Goal: Task Accomplishment & Management: Use online tool/utility

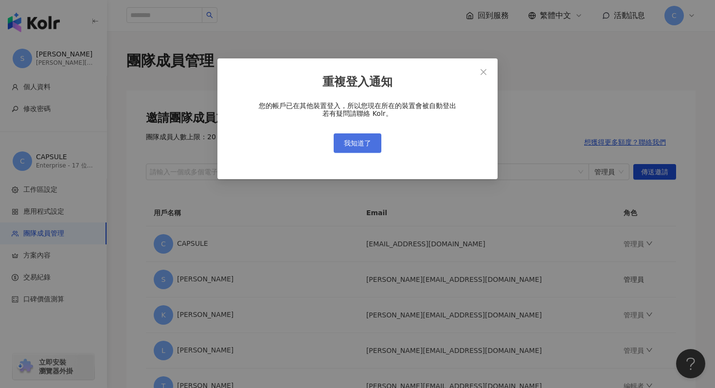
click at [373, 141] on button "我知道了" at bounding box center [358, 142] width 48 height 19
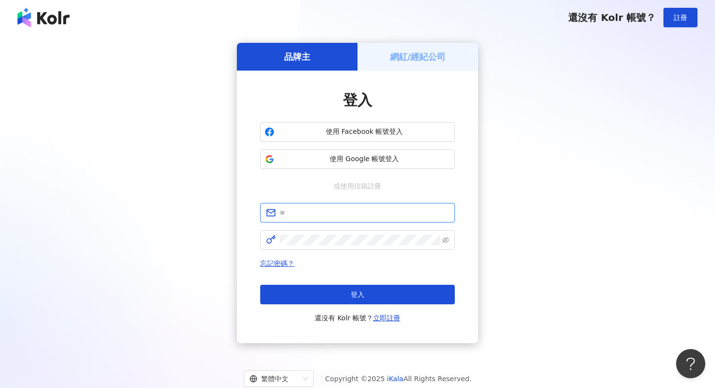
click at [307, 208] on input "text" at bounding box center [364, 212] width 169 height 11
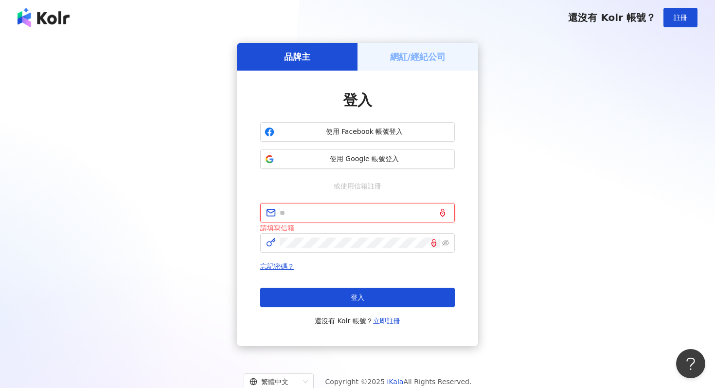
type input "**********"
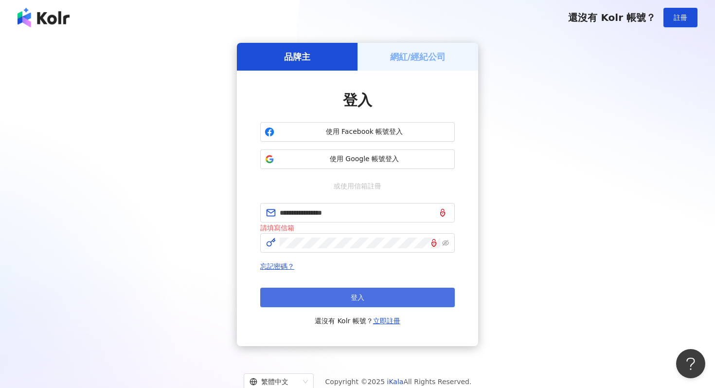
click at [365, 293] on button "登入" at bounding box center [357, 297] width 195 height 19
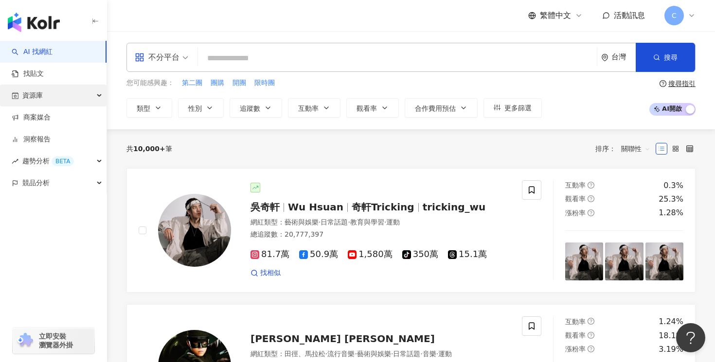
click at [86, 94] on div "資源庫" at bounding box center [53, 96] width 107 height 22
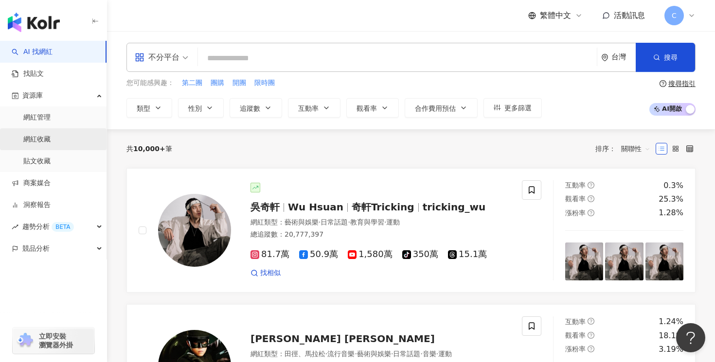
click at [51, 135] on link "網紅收藏" at bounding box center [36, 140] width 27 height 10
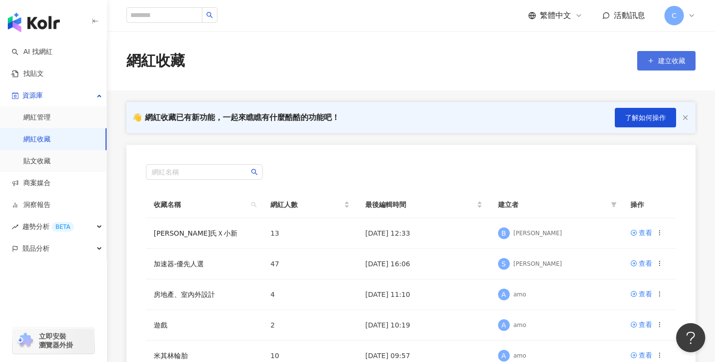
click at [661, 63] on span "建立收藏" at bounding box center [671, 61] width 27 height 8
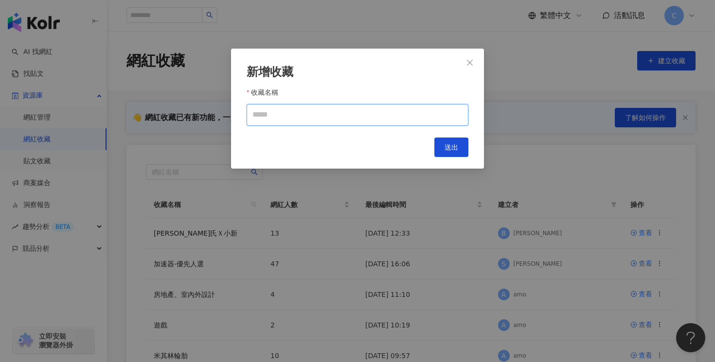
click at [387, 115] on input "收藏名稱" at bounding box center [358, 115] width 222 height 22
type input "***"
click at [456, 147] on span "送出" at bounding box center [452, 148] width 14 height 8
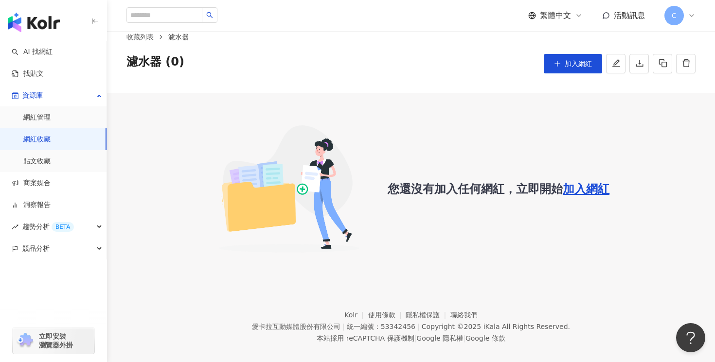
scroll to position [3, 0]
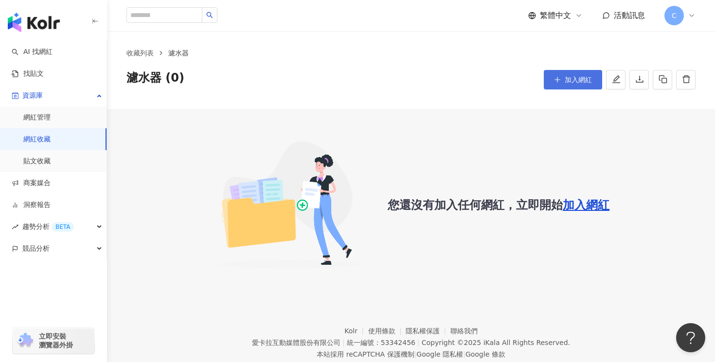
click at [563, 85] on button "加入網紅" at bounding box center [573, 79] width 58 height 19
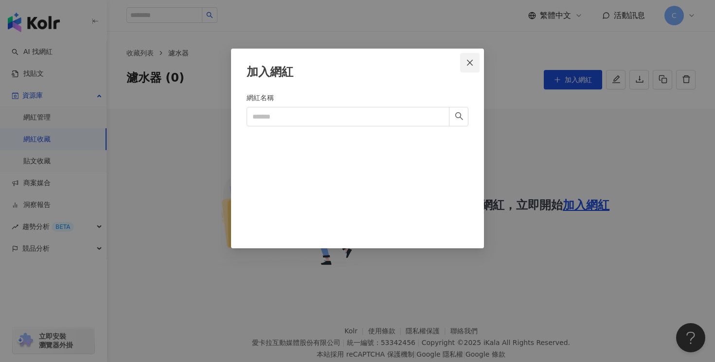
click at [469, 64] on icon "close" at bounding box center [470, 62] width 6 height 6
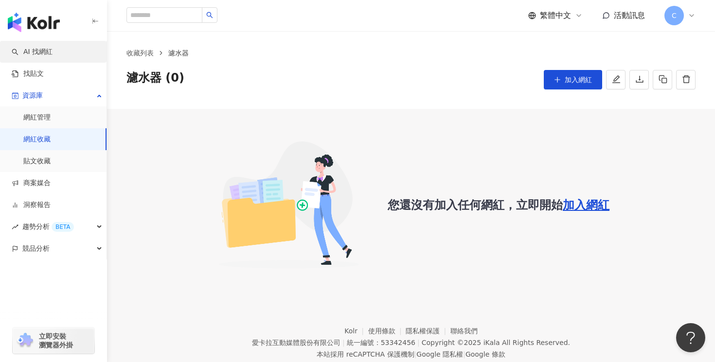
click at [53, 49] on link "AI 找網紅" at bounding box center [32, 52] width 41 height 10
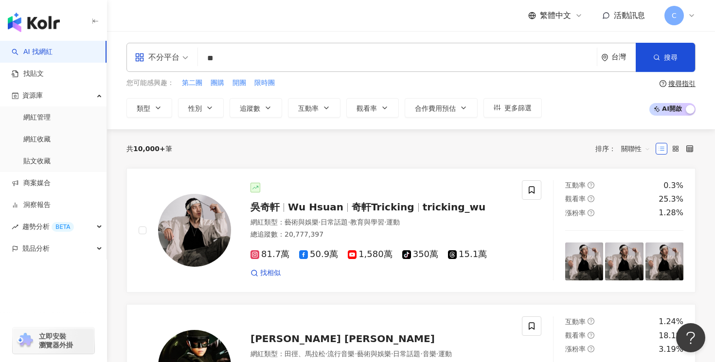
type input "**"
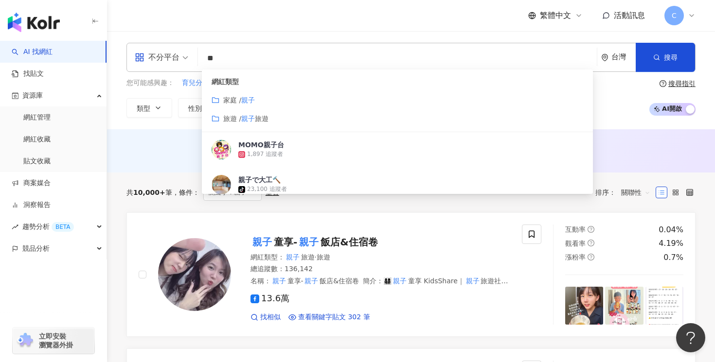
click at [318, 23] on div "繁體中文 活動訊息 C" at bounding box center [411, 15] width 569 height 31
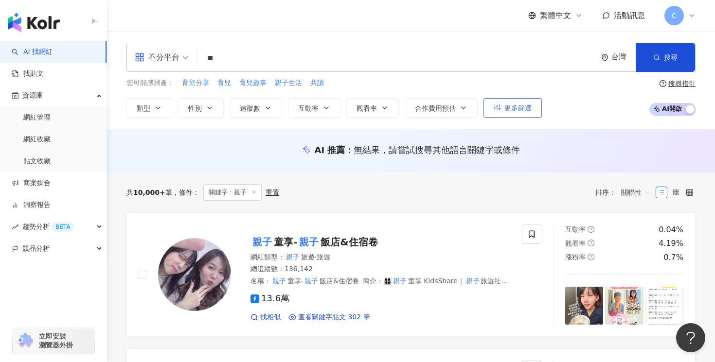
click at [525, 107] on span "更多篩選" at bounding box center [518, 108] width 27 height 8
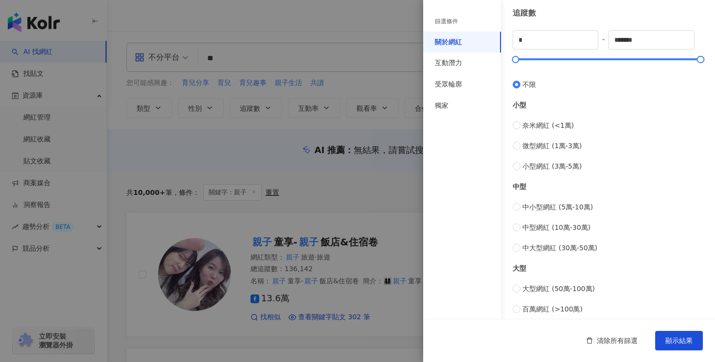
scroll to position [261, 0]
click at [613, 344] on span "清除所有篩選" at bounding box center [617, 341] width 41 height 8
click at [406, 30] on div at bounding box center [357, 181] width 715 height 362
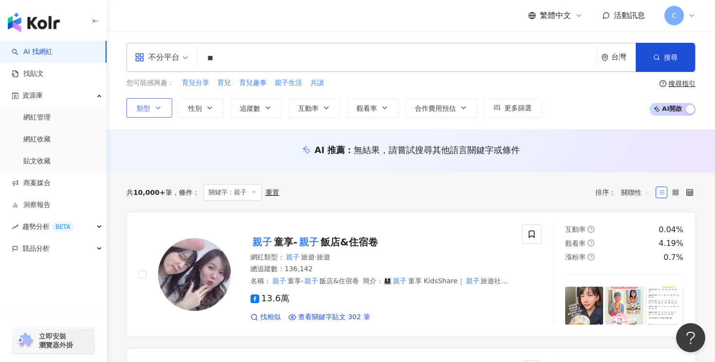
click at [150, 109] on button "類型" at bounding box center [150, 107] width 46 height 19
click at [303, 27] on div "繁體中文 活動訊息 C" at bounding box center [411, 15] width 569 height 31
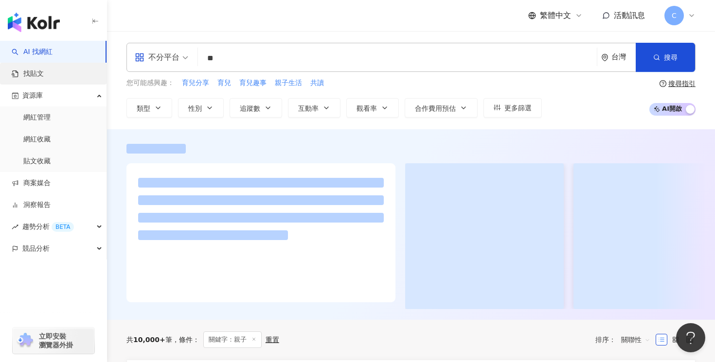
click at [44, 72] on link "找貼文" at bounding box center [28, 74] width 32 height 10
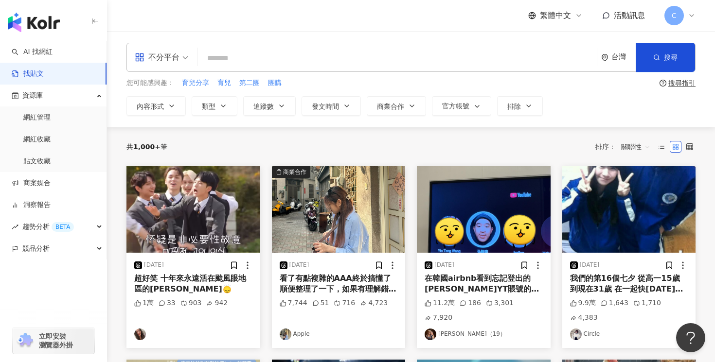
click at [245, 56] on input "search" at bounding box center [397, 58] width 391 height 21
type input "***"
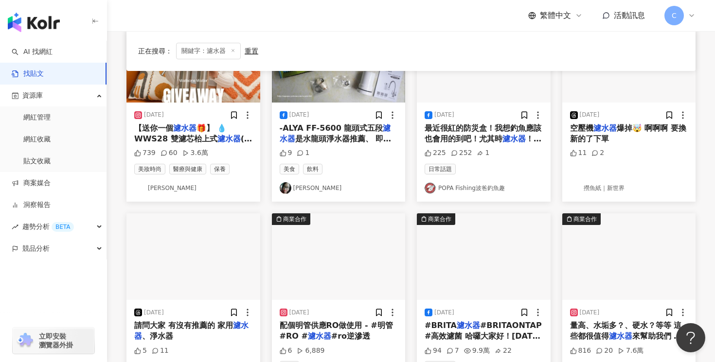
scroll to position [141, 0]
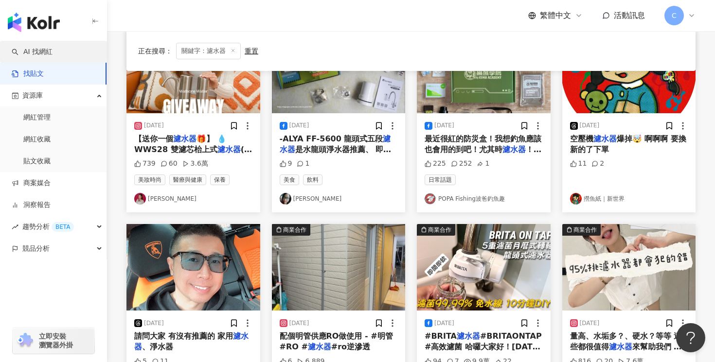
click at [50, 51] on link "AI 找網紅" at bounding box center [32, 52] width 41 height 10
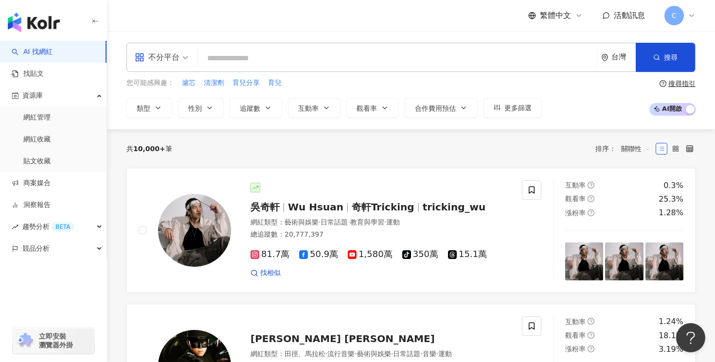
click at [171, 58] on div "不分平台" at bounding box center [157, 58] width 45 height 16
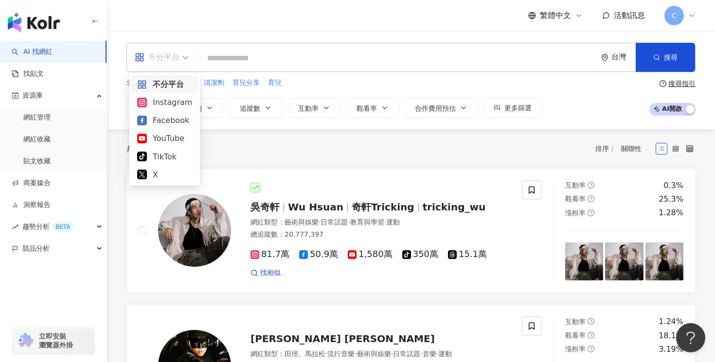
click at [175, 83] on div "不分平台" at bounding box center [164, 84] width 55 height 12
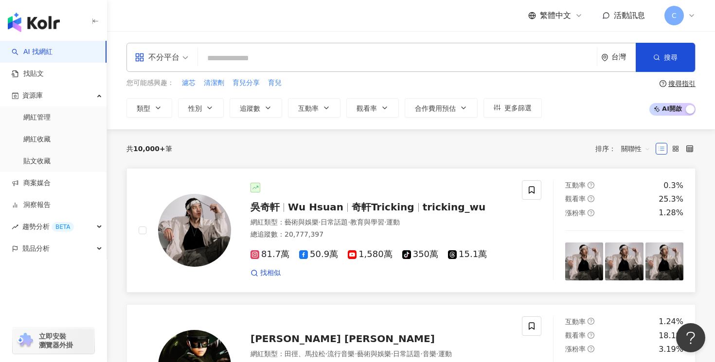
click at [321, 210] on span "Wu Hsuan" at bounding box center [315, 207] width 55 height 12
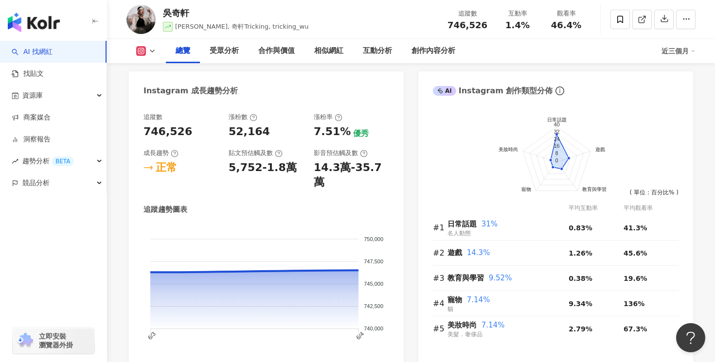
scroll to position [538, 0]
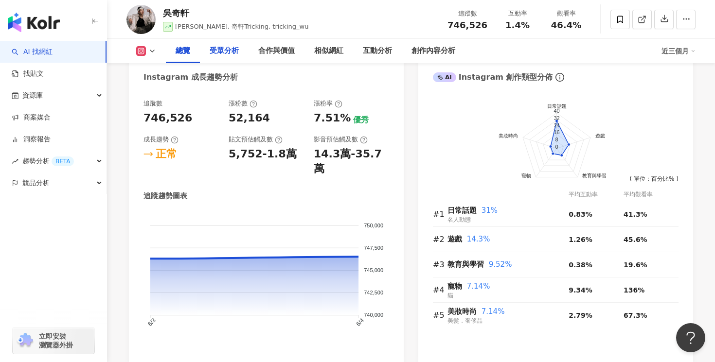
click at [226, 51] on div "受眾分析" at bounding box center [224, 51] width 29 height 12
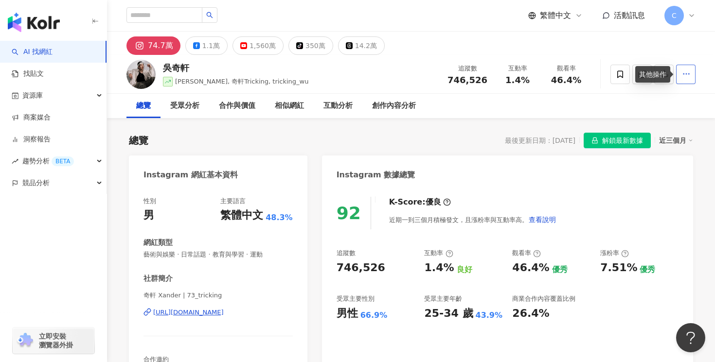
click at [683, 73] on icon "button" at bounding box center [686, 74] width 9 height 9
click at [599, 107] on div "總覽 受眾分析 合作與價值 相似網紅 互動分析 創作內容分析" at bounding box center [411, 106] width 569 height 24
click at [623, 73] on icon at bounding box center [620, 74] width 9 height 9
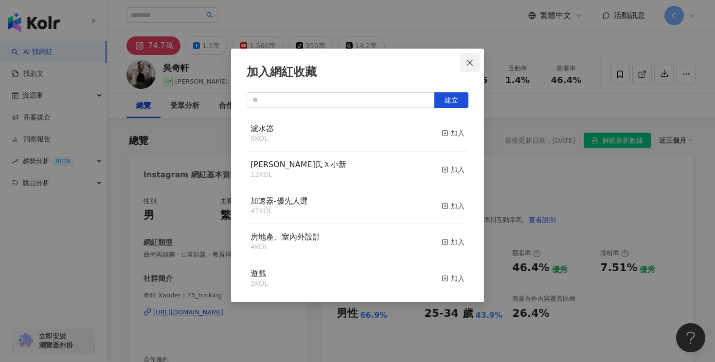
click at [468, 66] on icon "close" at bounding box center [470, 63] width 8 height 8
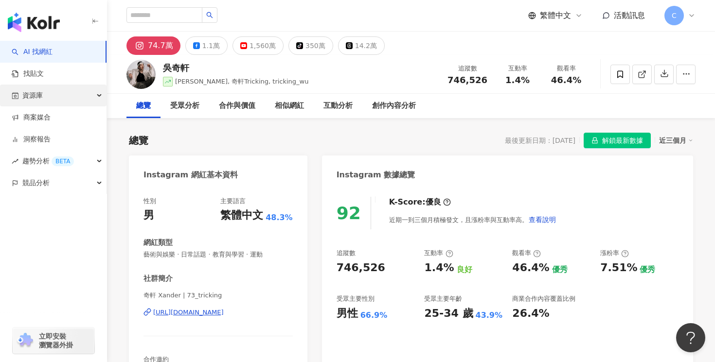
click at [72, 94] on div "資源庫" at bounding box center [53, 96] width 107 height 22
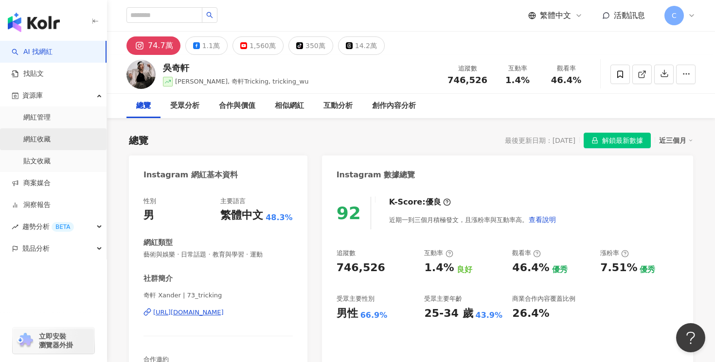
click at [51, 141] on link "網紅收藏" at bounding box center [36, 140] width 27 height 10
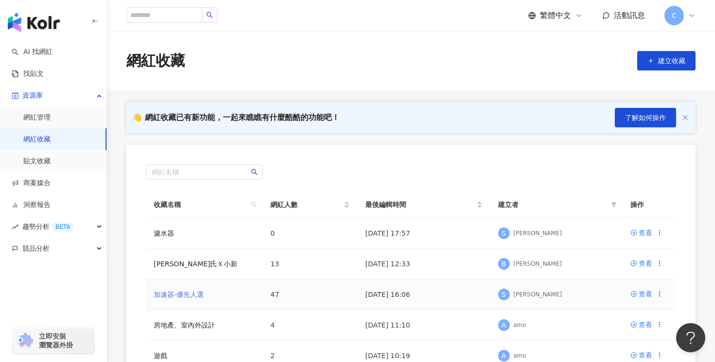
click at [187, 296] on link "加速器-優先人選" at bounding box center [179, 295] width 50 height 8
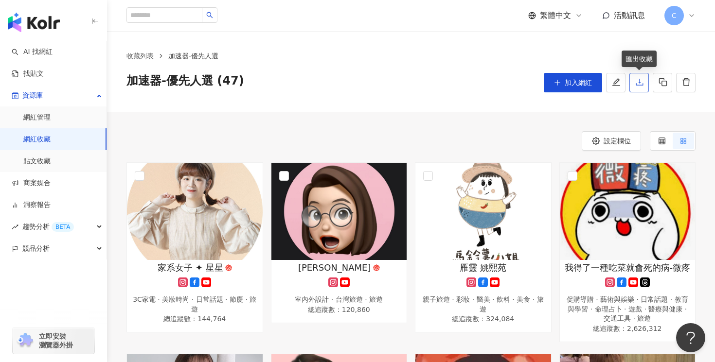
click at [642, 83] on icon "download" at bounding box center [639, 82] width 9 height 9
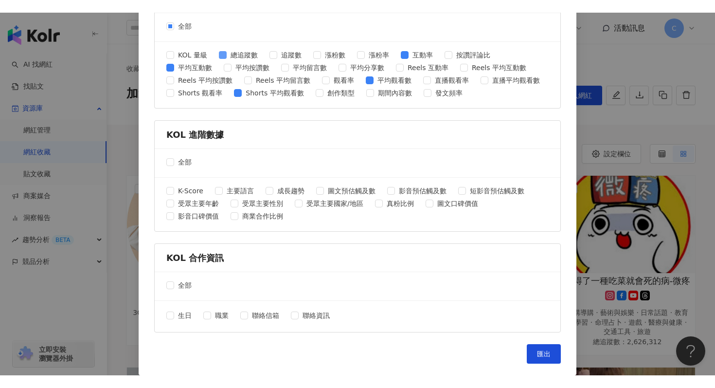
scroll to position [393, 0]
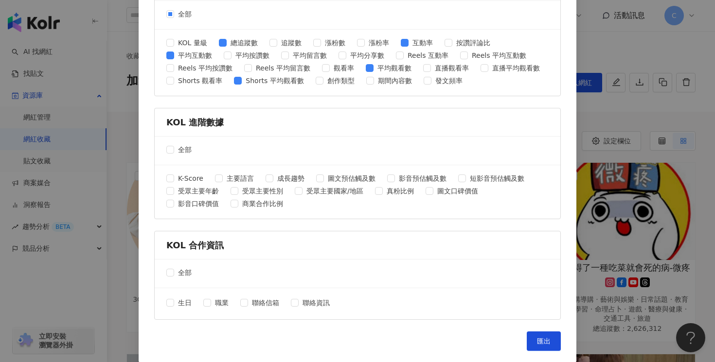
click at [646, 110] on div "匯出收藏 請選擇您欲匯出的項目 社群平台 全部 Facebook Instagram YouTube TikTok X 數據時間 全部 近三個月 近六個月 K…" at bounding box center [357, 181] width 715 height 362
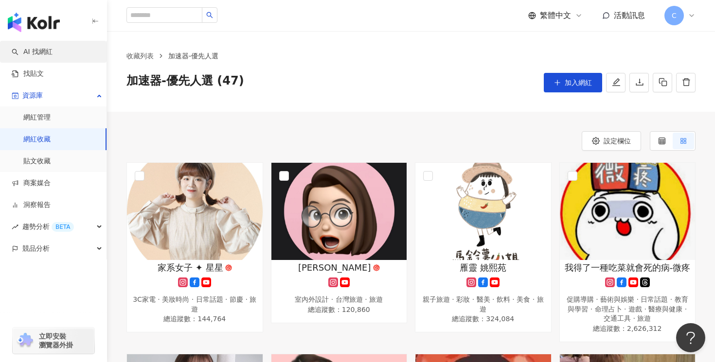
click at [43, 51] on link "AI 找網紅" at bounding box center [32, 52] width 41 height 10
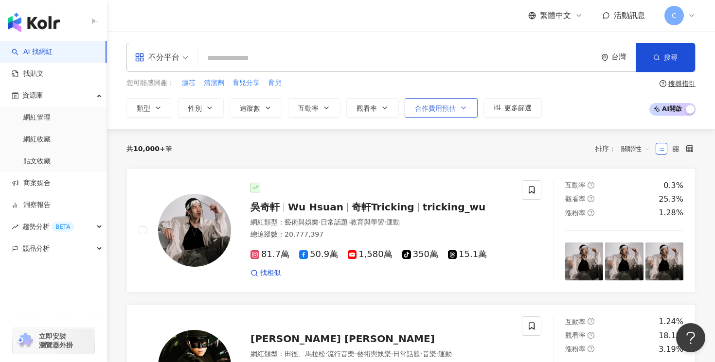
click at [463, 108] on icon "button" at bounding box center [464, 108] width 4 height 2
click at [508, 108] on span "更多篩選" at bounding box center [518, 108] width 27 height 8
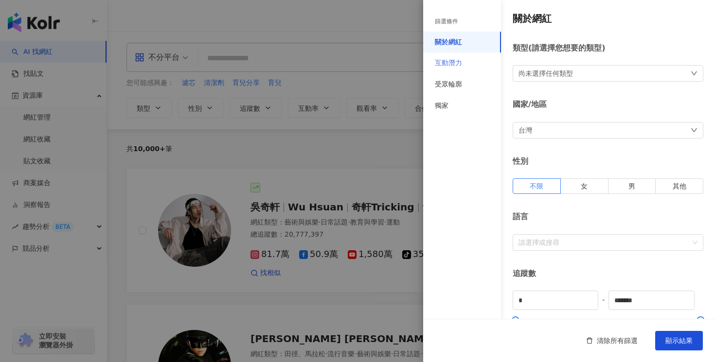
click at [464, 59] on div "互動潛力" at bounding box center [462, 63] width 78 height 21
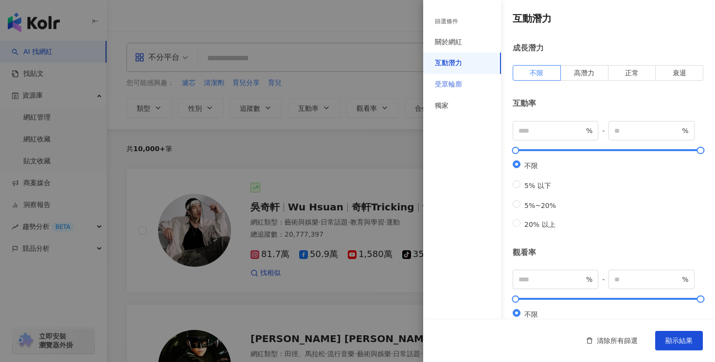
click at [472, 89] on div "受眾輪廓" at bounding box center [462, 84] width 78 height 21
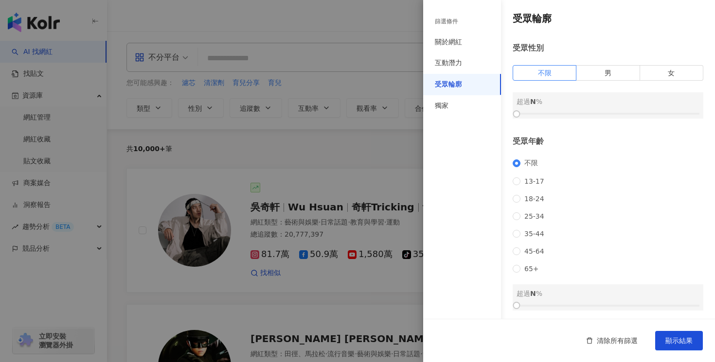
click at [374, 142] on div at bounding box center [357, 181] width 715 height 362
